Goal: Information Seeking & Learning: Stay updated

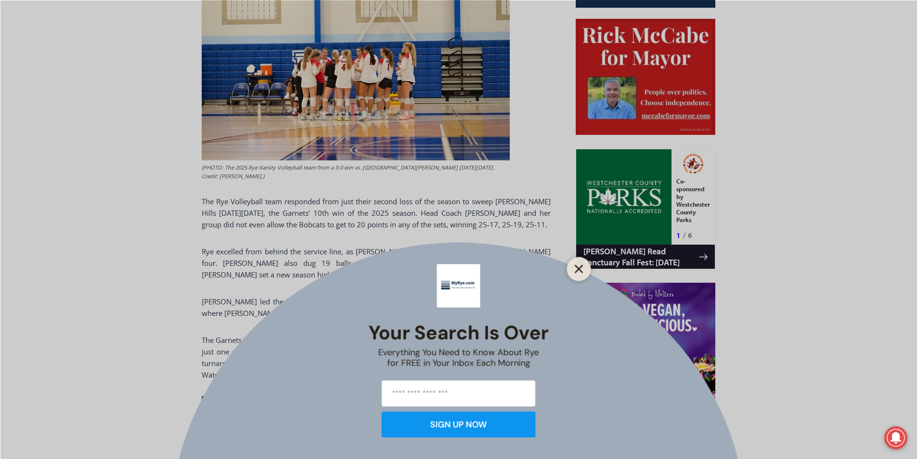
click at [581, 269] on icon "Close" at bounding box center [579, 268] width 9 height 9
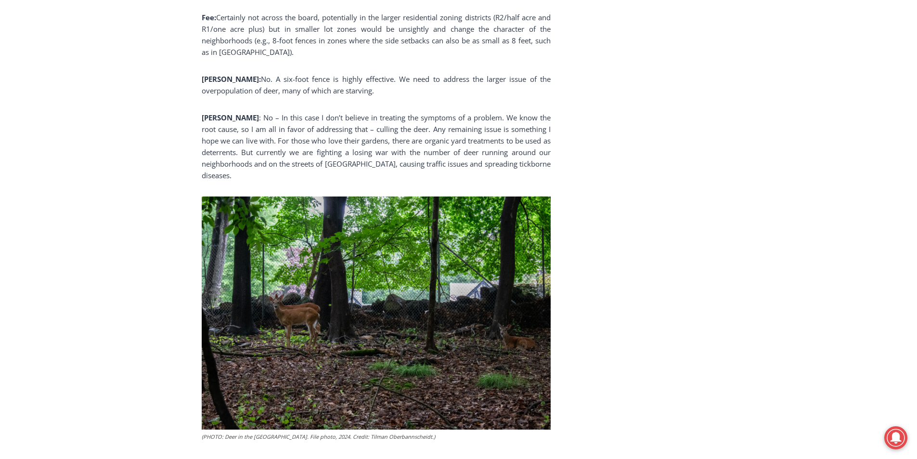
scroll to position [2357, 0]
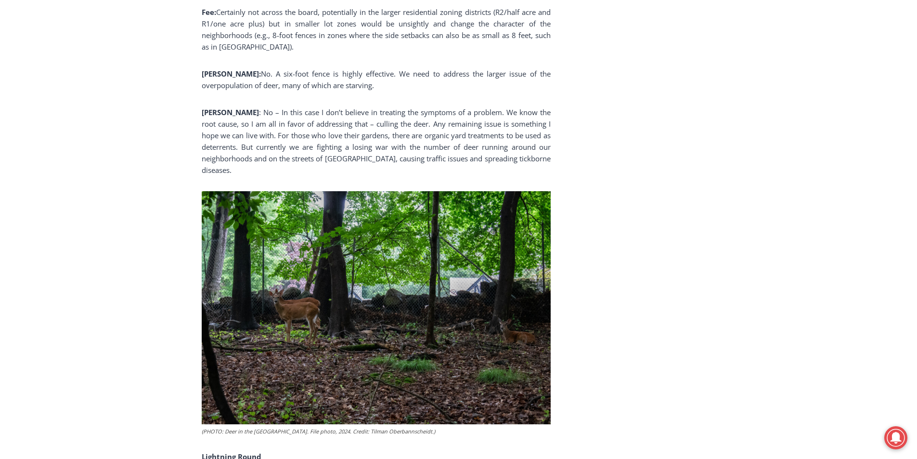
click at [858, 250] on html "Skip to content 67.41 F Rye Wednesday, October 8, 2025 Advertise Submit a Story…" at bounding box center [458, 17] width 917 height 4748
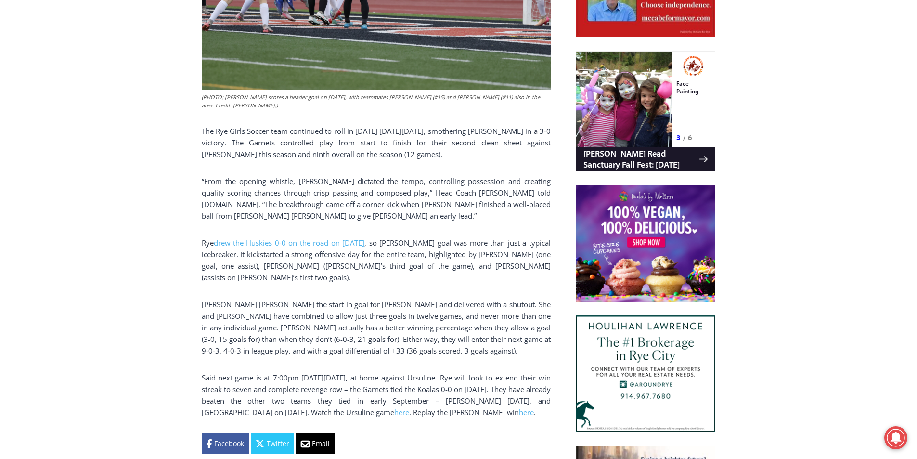
scroll to position [654, 0]
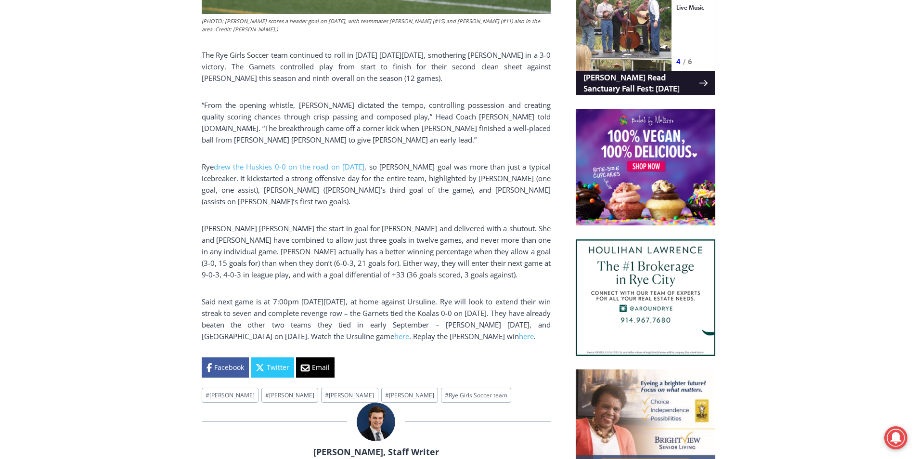
drag, startPoint x: 922, startPoint y: 113, endPoint x: 920, endPoint y: 165, distance: 52.0
click at [917, 165] on html "Skip to content 61.52 F Rye Wednesday, October 8, 2025 Advertise Submit a Story…" at bounding box center [458, 364] width 917 height 2036
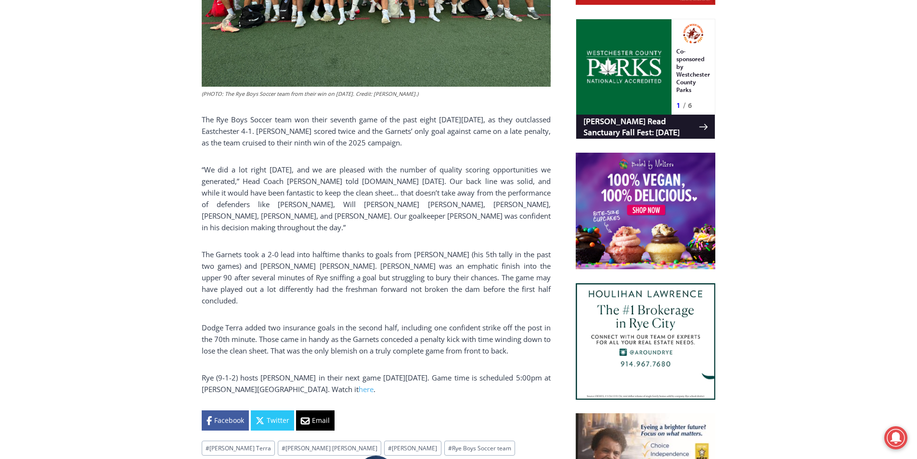
scroll to position [604, 0]
